Goal: Information Seeking & Learning: Find specific fact

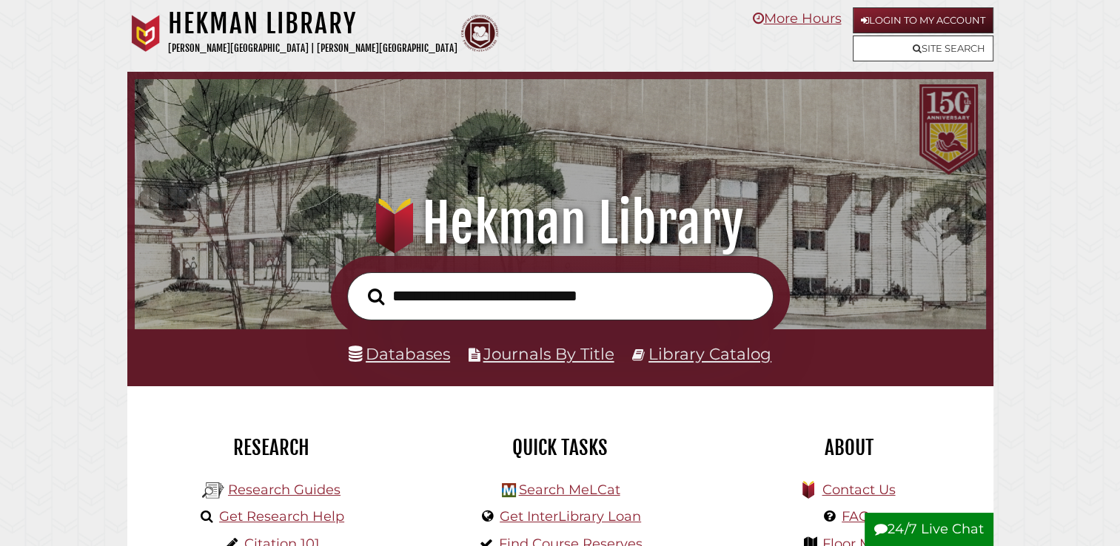
scroll to position [281, 844]
click at [862, 22] on icon at bounding box center [865, 21] width 8 height 10
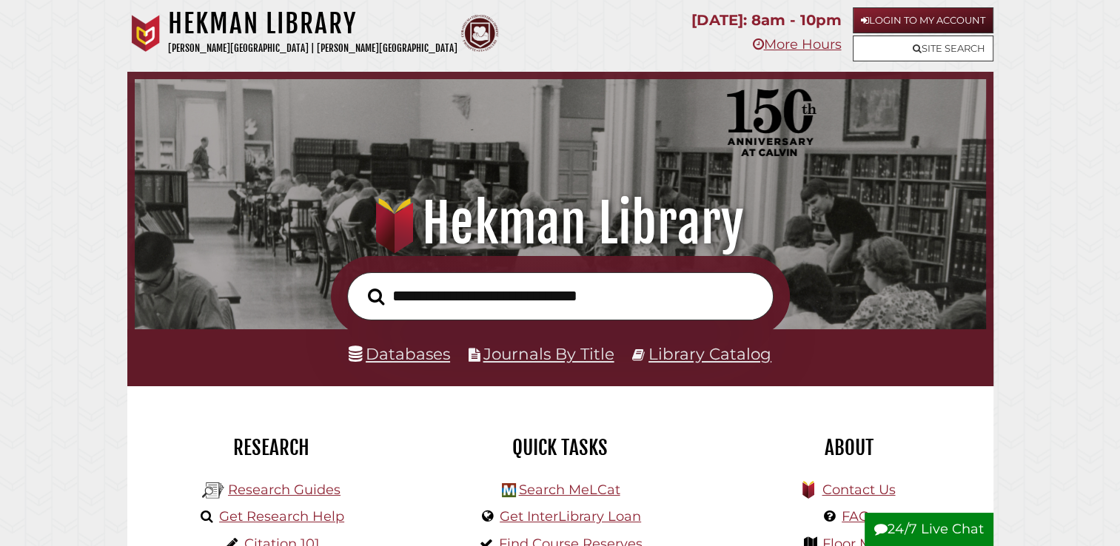
scroll to position [281, 844]
click at [687, 283] on input "text" at bounding box center [560, 296] width 426 height 48
type input "*"
type input "**********"
click at [360, 284] on button "Search" at bounding box center [375, 297] width 31 height 26
